Goal: Information Seeking & Learning: Learn about a topic

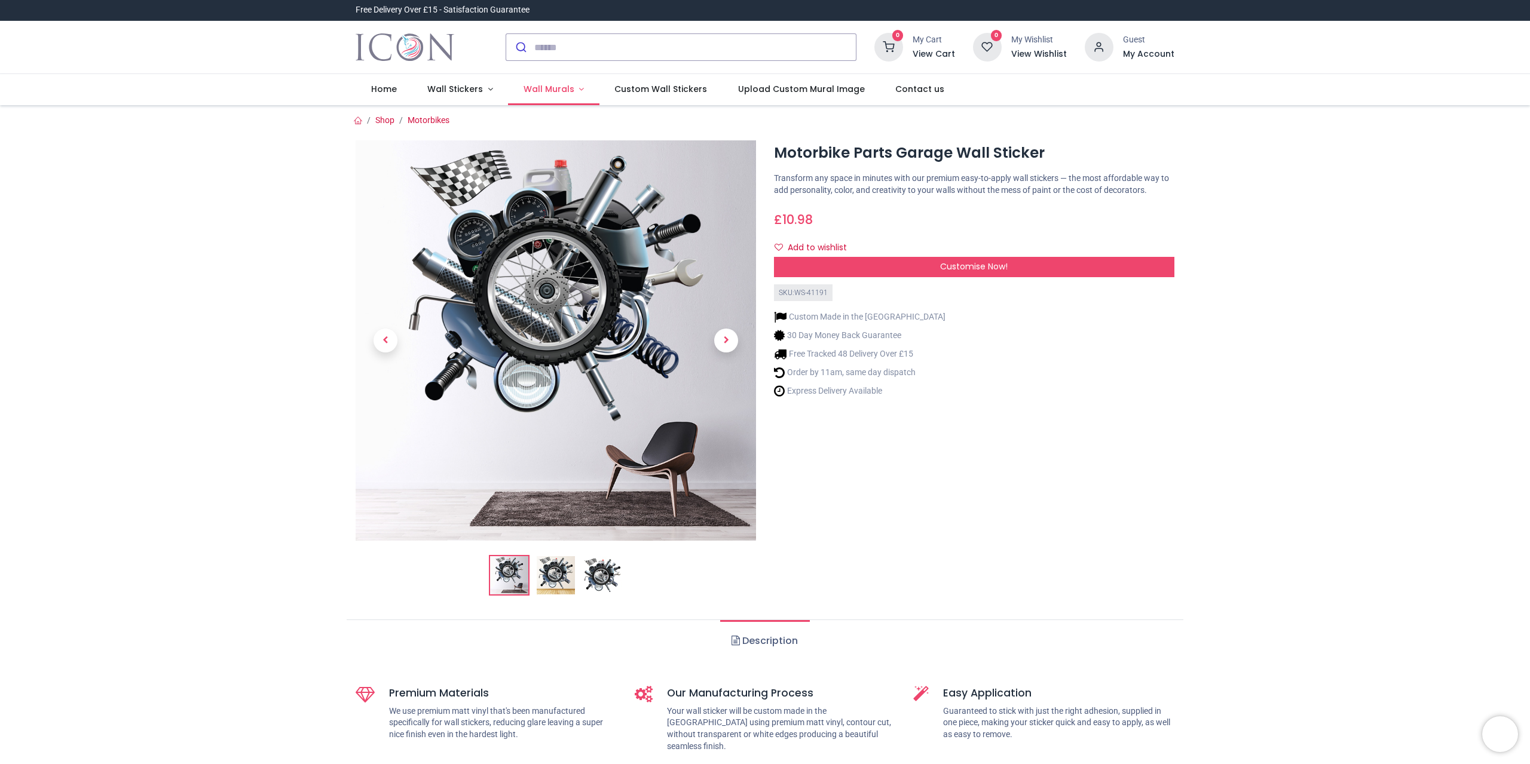
click at [549, 91] on span "Wall Murals" at bounding box center [549, 89] width 51 height 12
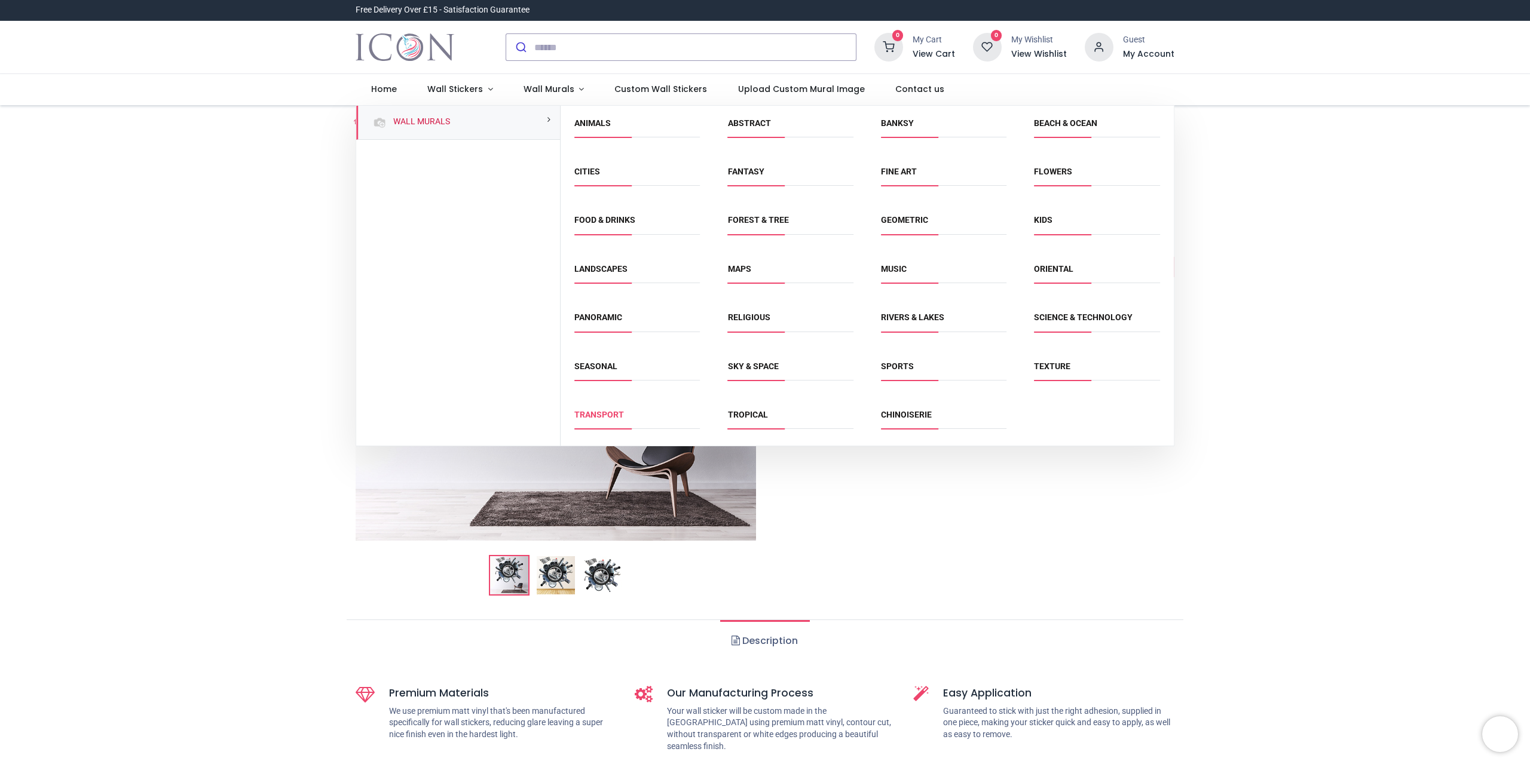
click at [614, 411] on link "Transport" at bounding box center [599, 415] width 50 height 10
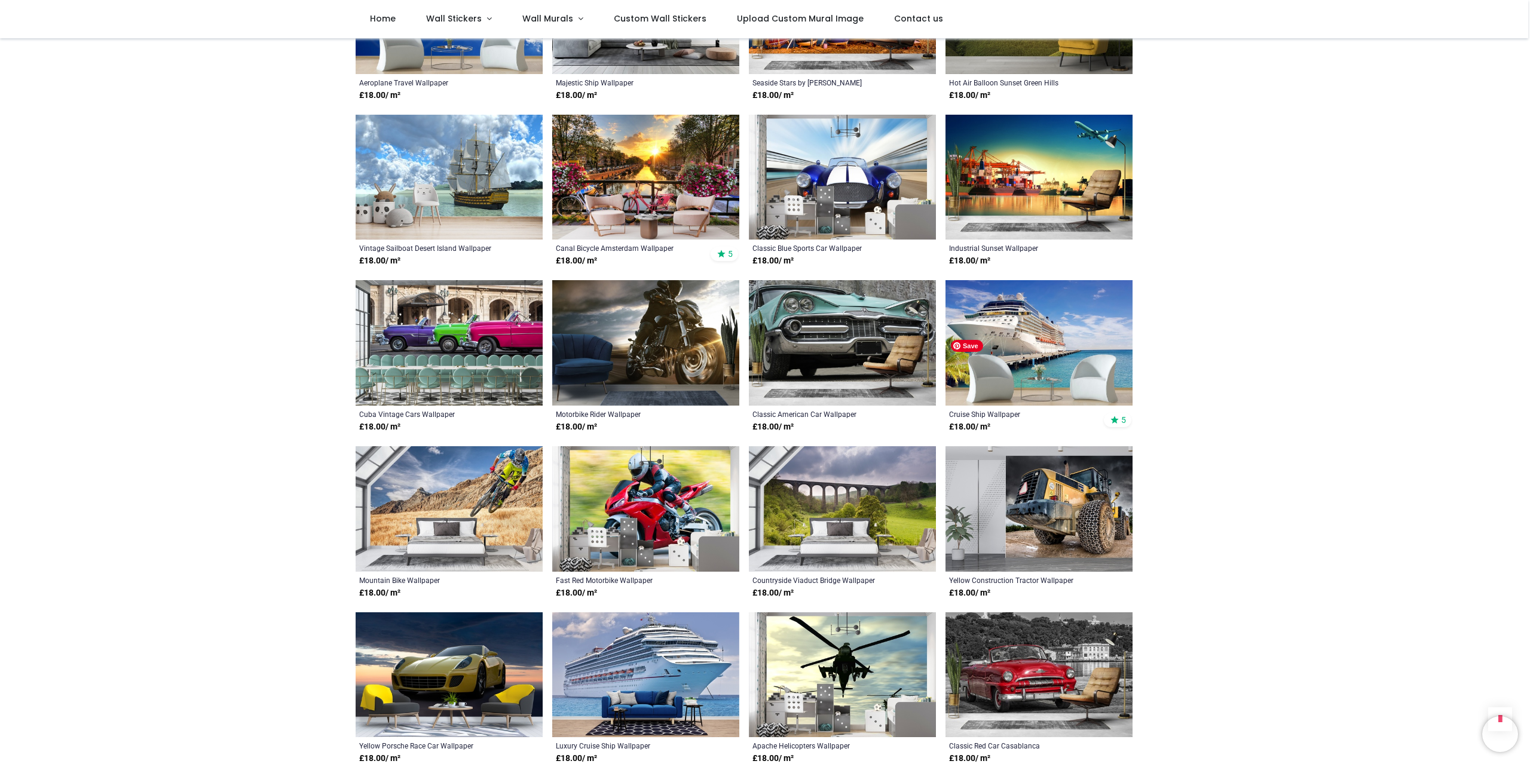
scroll to position [1674, 0]
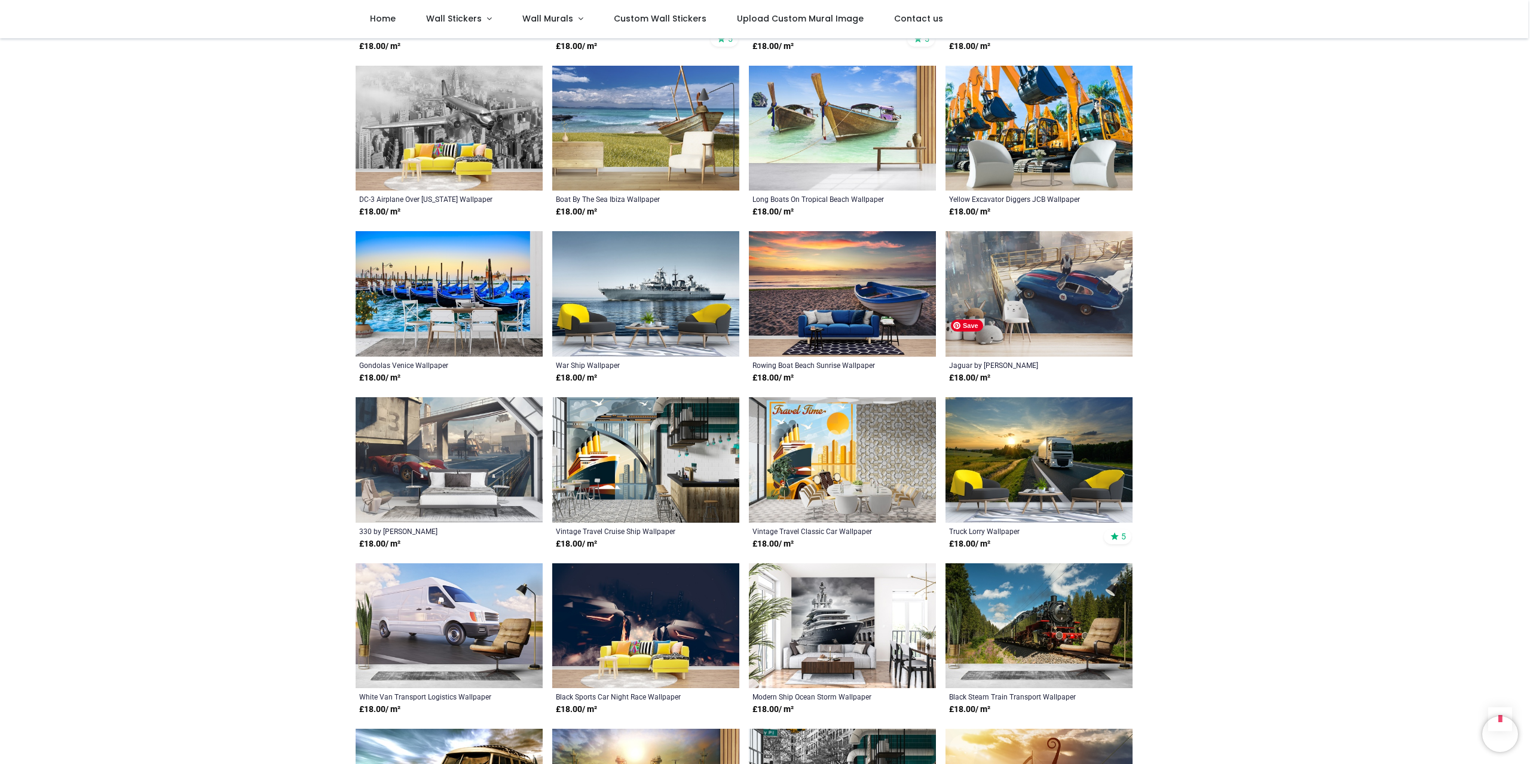
scroll to position [2749, 0]
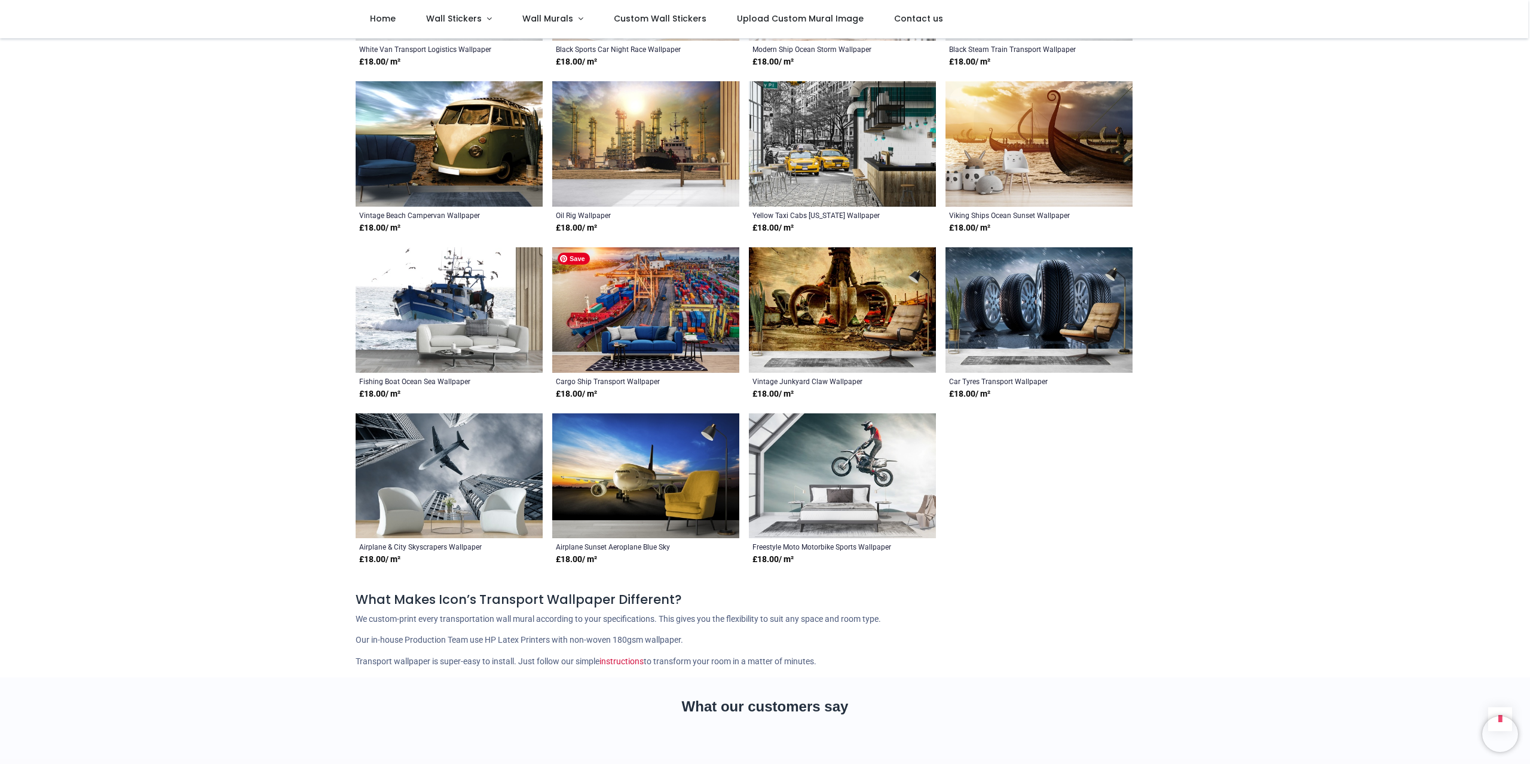
scroll to position [3586, 0]
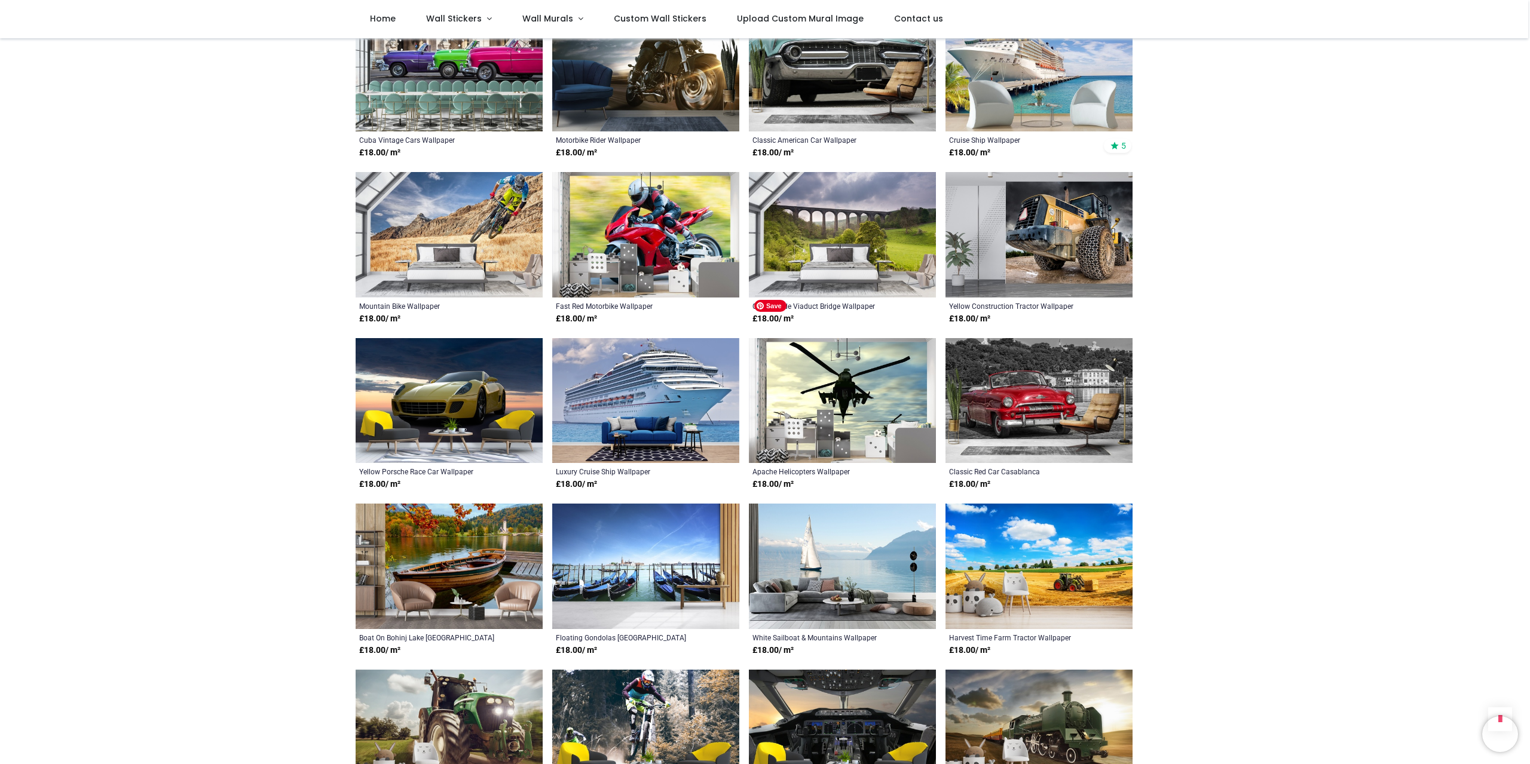
scroll to position [1913, 0]
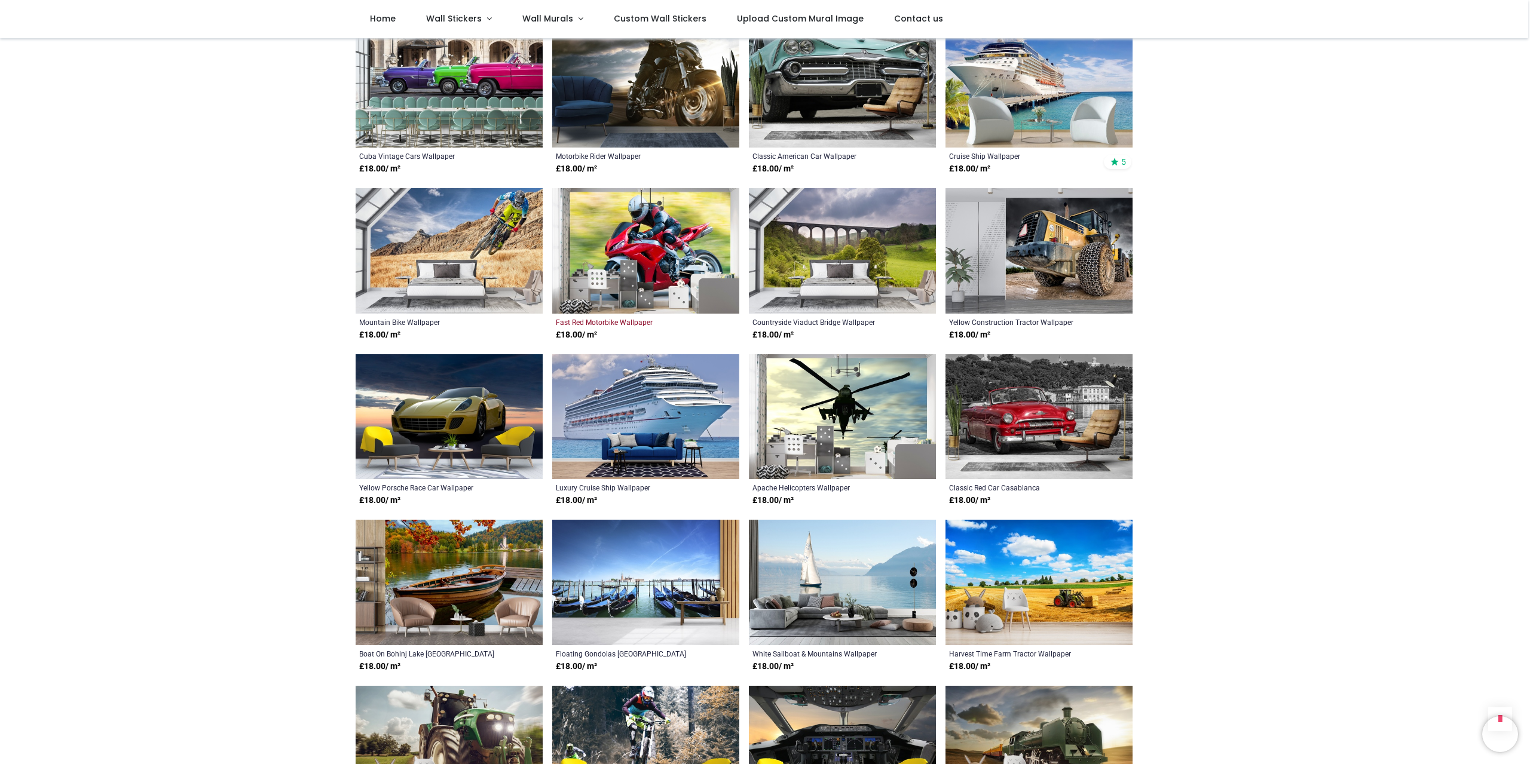
click at [614, 325] on div "Fast Red Motorbike Wallpaper" at bounding box center [628, 322] width 144 height 10
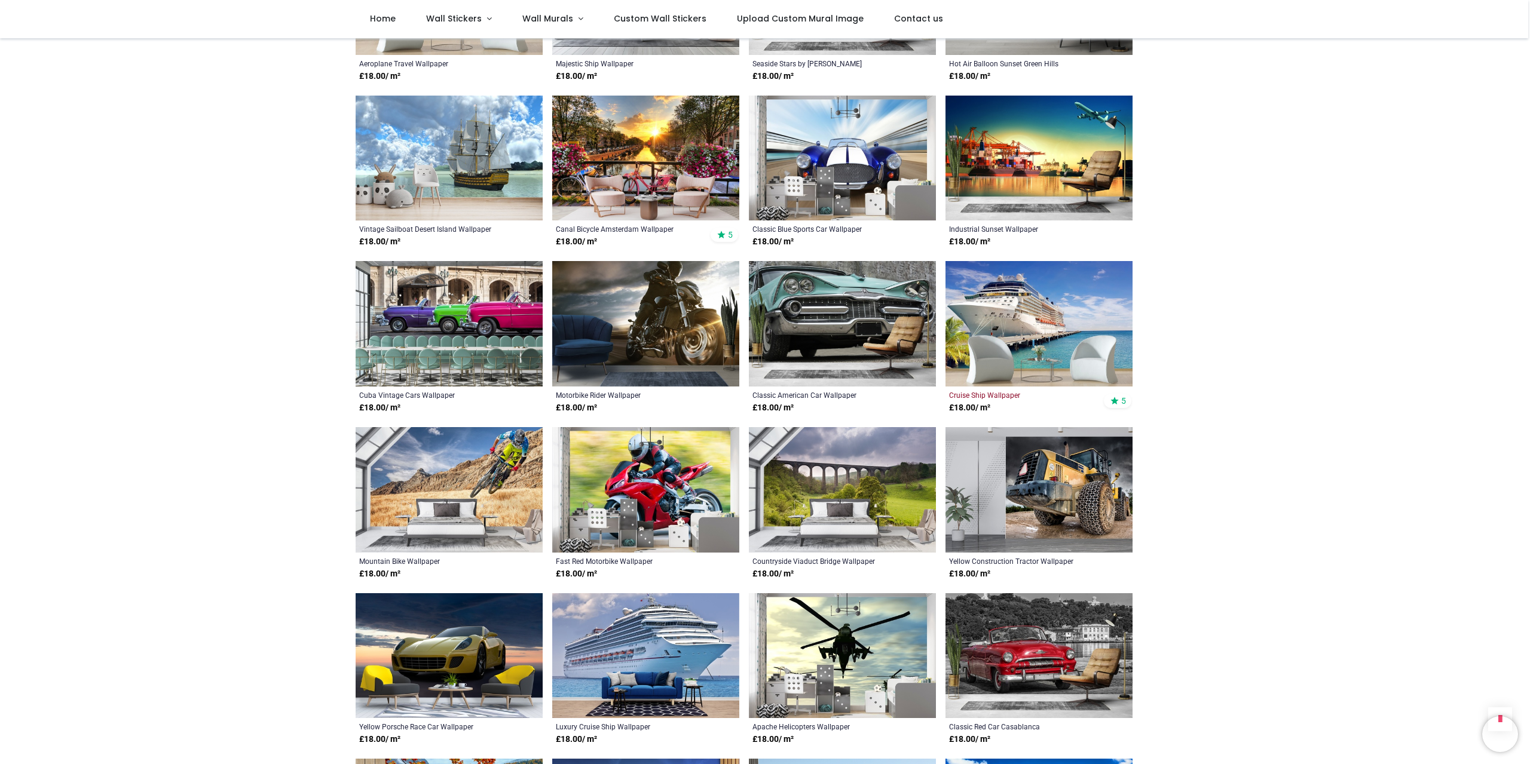
scroll to position [1674, 0]
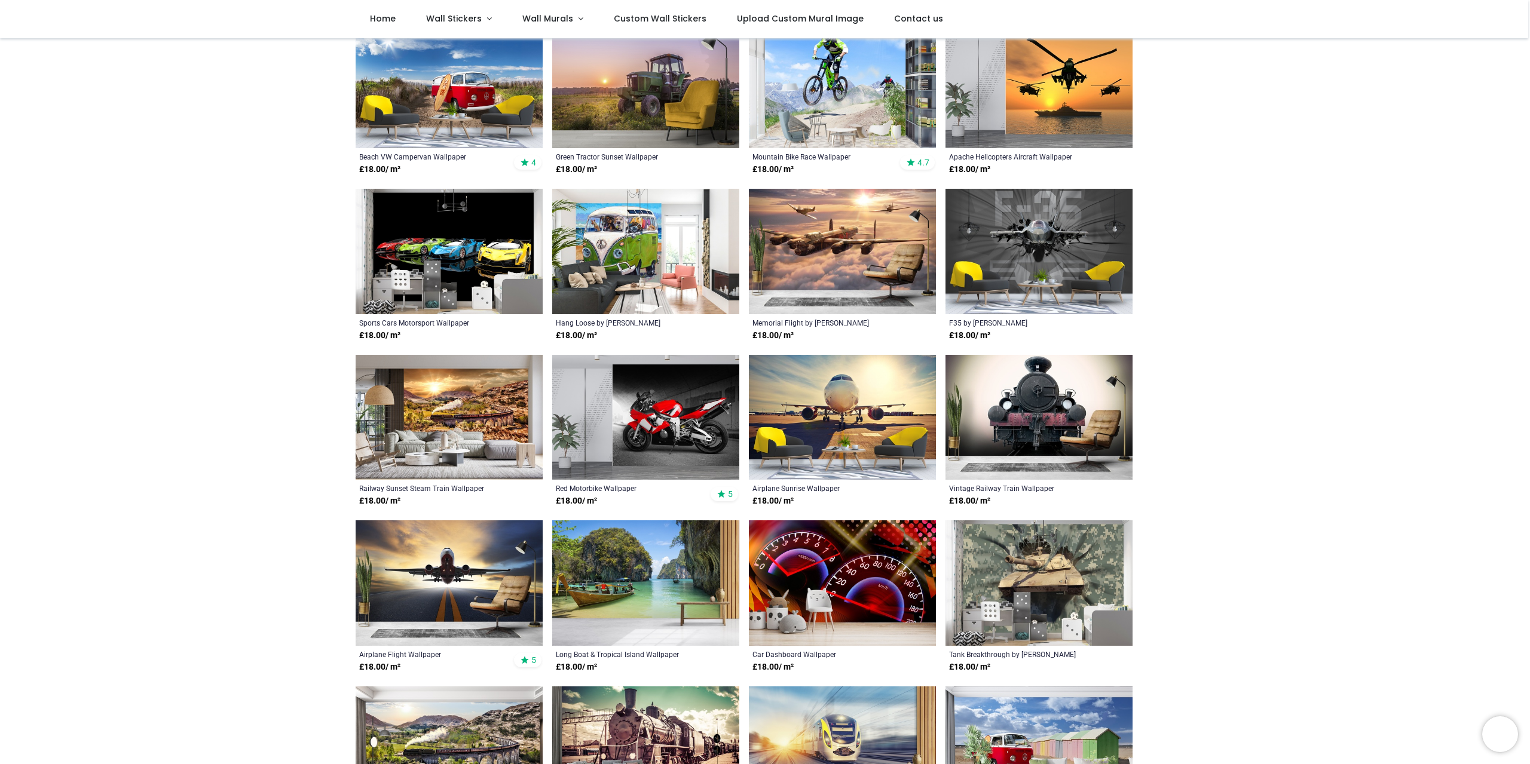
scroll to position [20, 0]
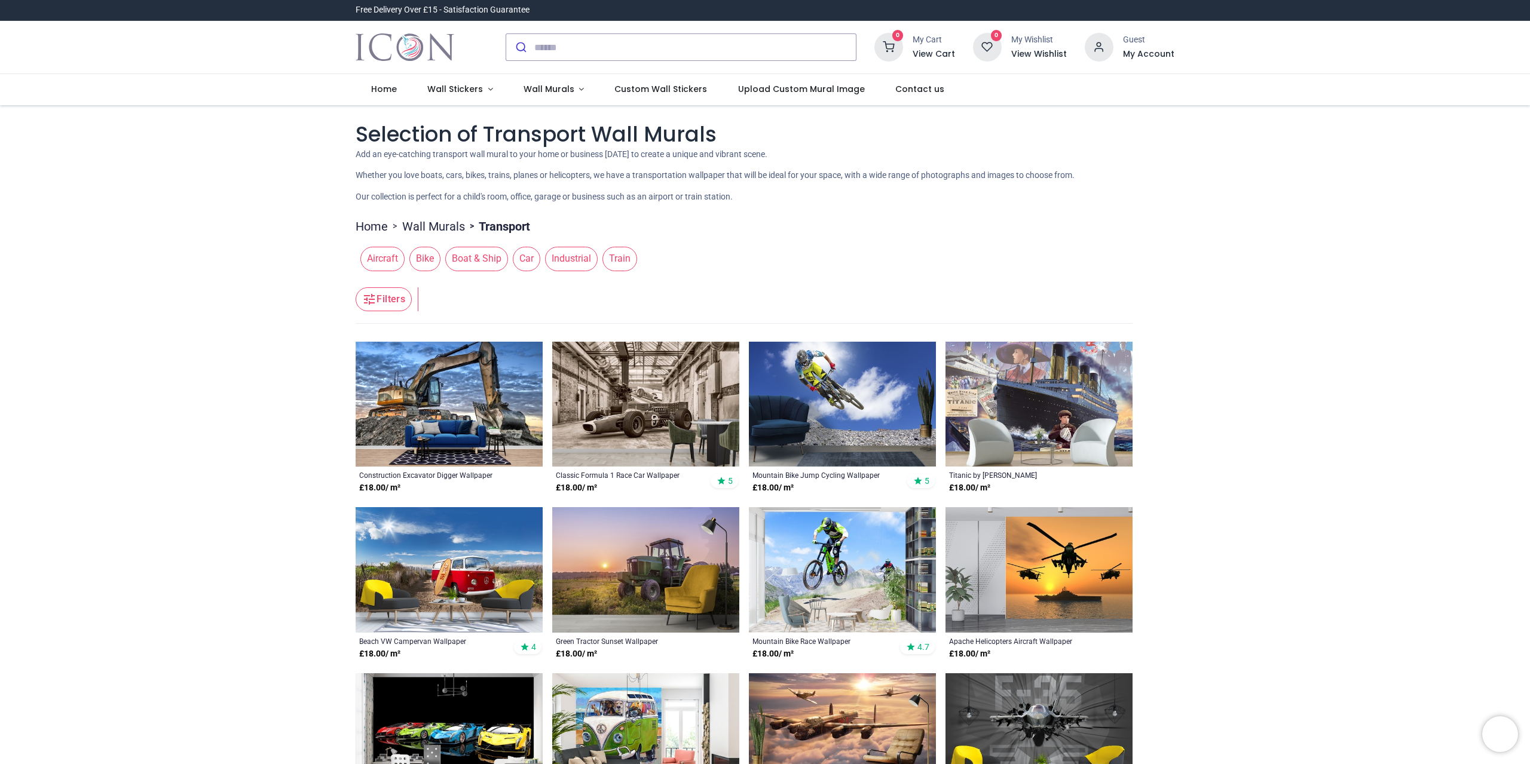
click at [416, 259] on span "Bike" at bounding box center [424, 259] width 31 height 24
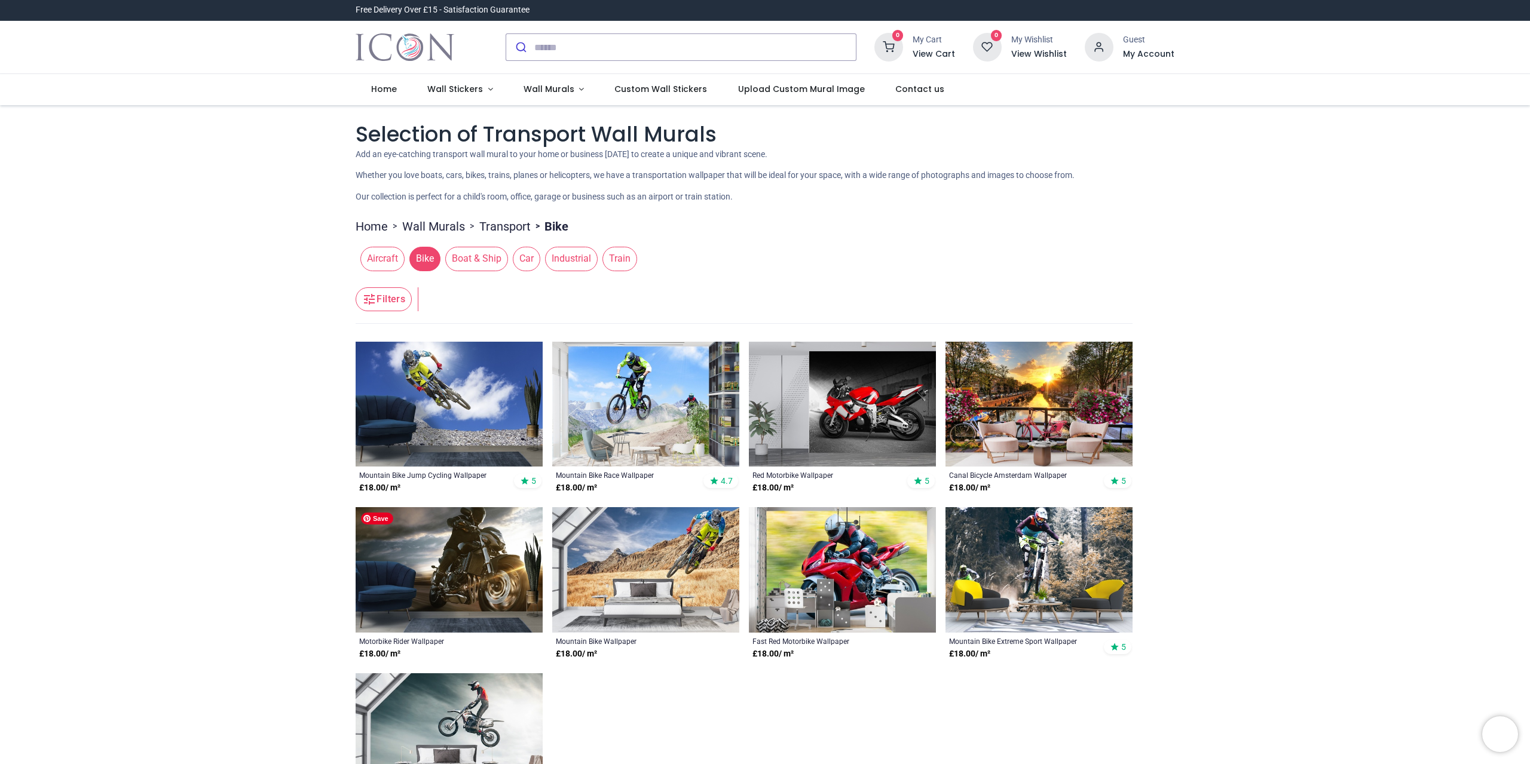
click at [508, 566] on img at bounding box center [449, 570] width 187 height 126
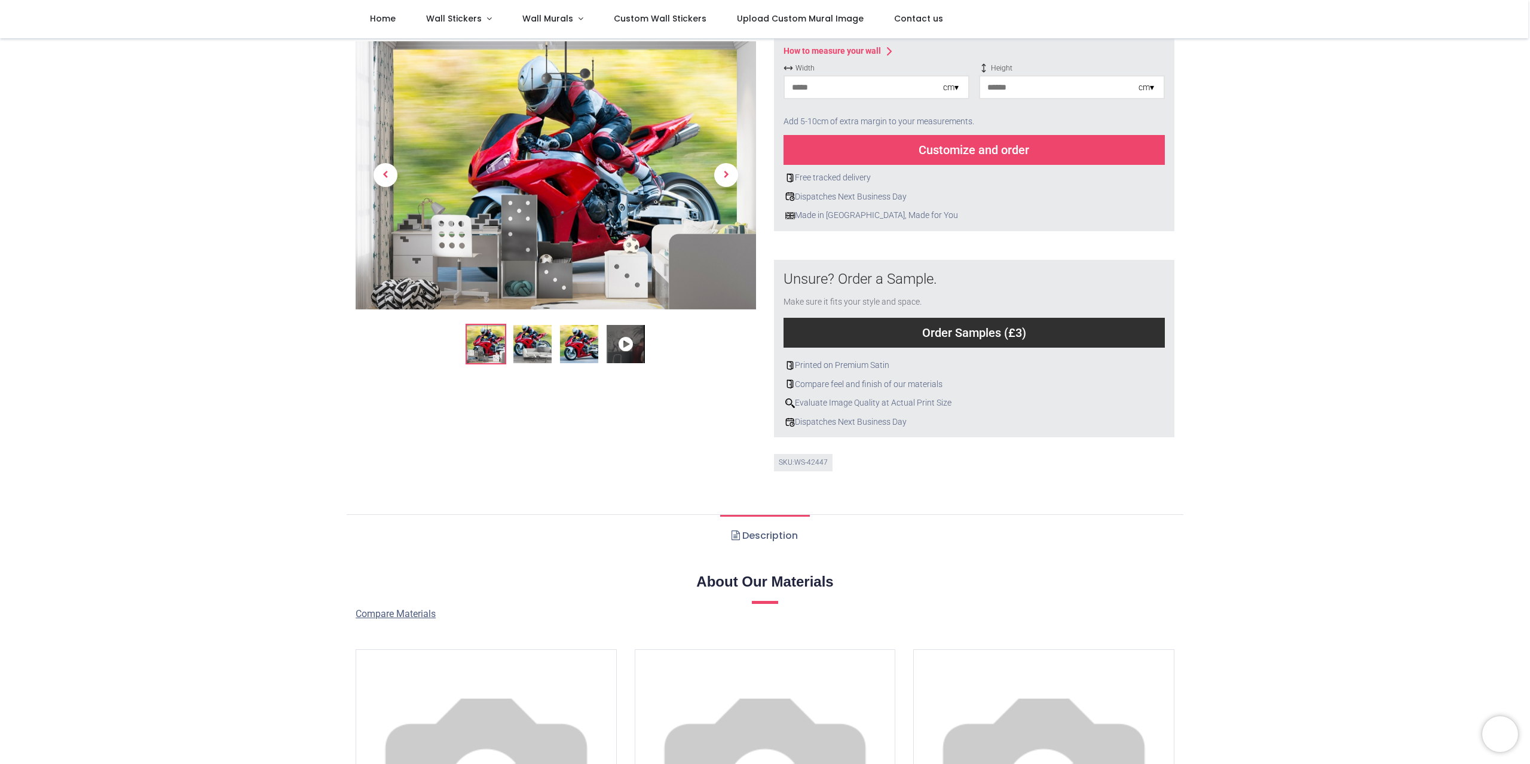
scroll to position [239, 0]
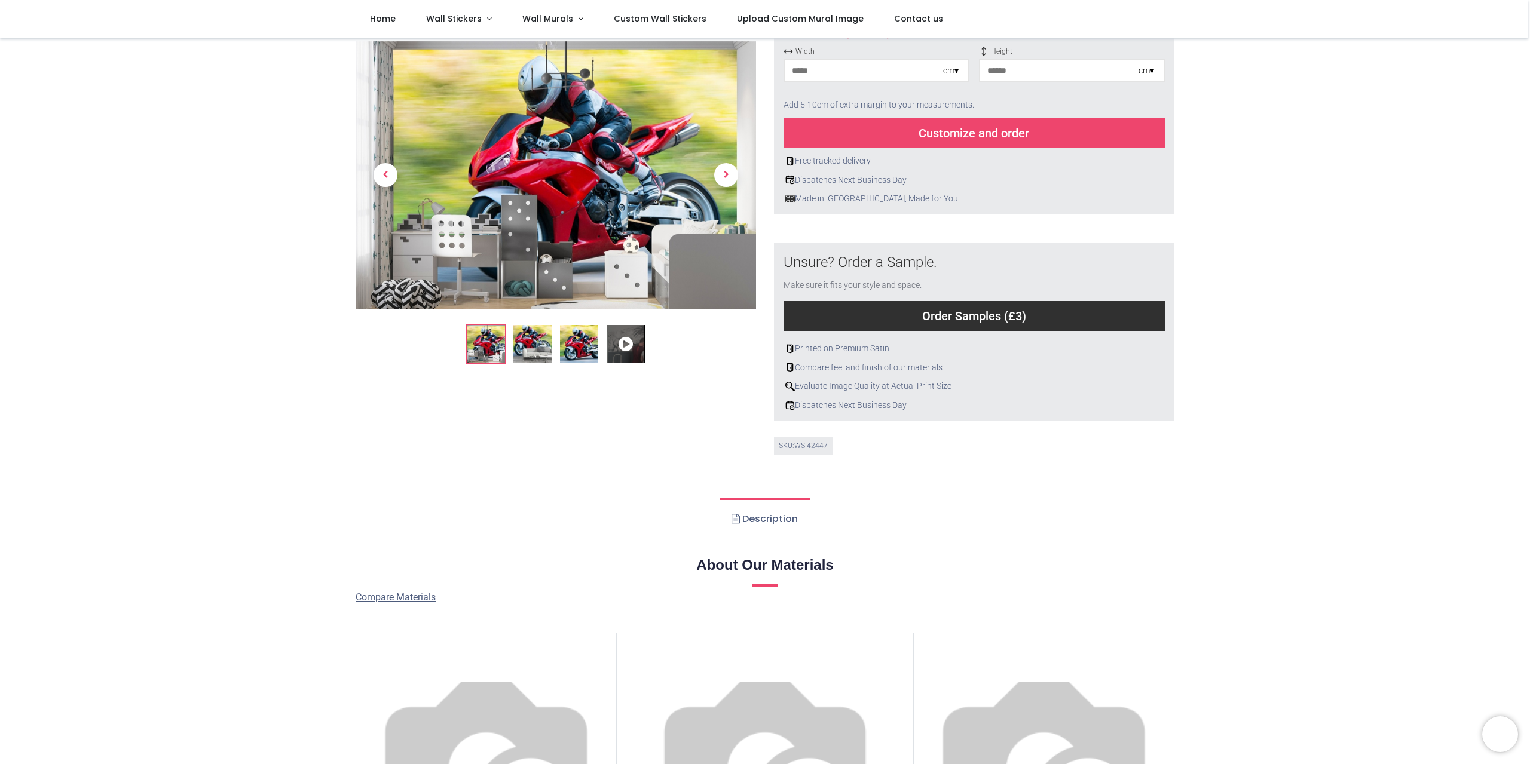
click at [576, 345] on img at bounding box center [579, 344] width 38 height 38
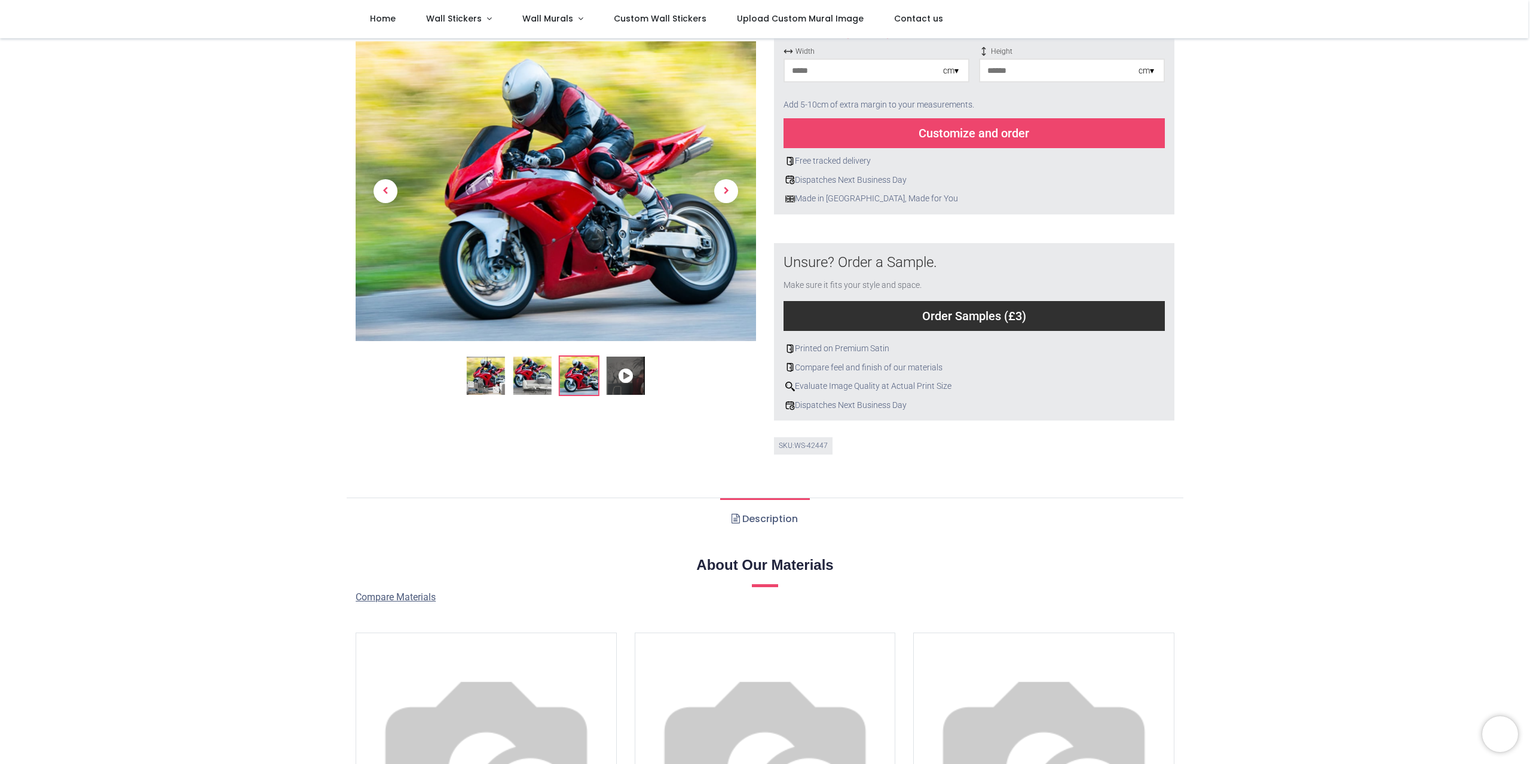
click at [539, 384] on img at bounding box center [532, 376] width 38 height 38
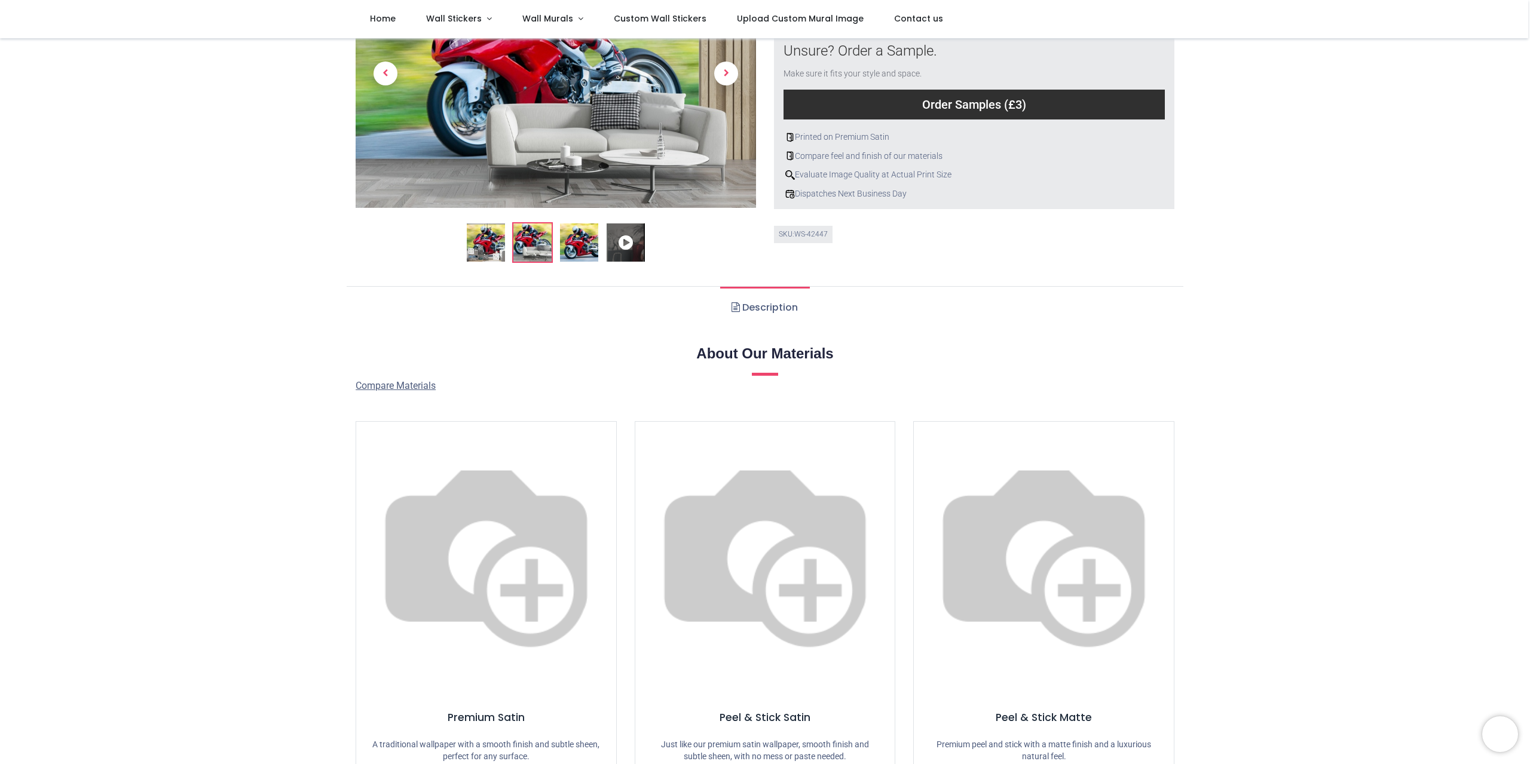
scroll to position [478, 0]
